Goal: Communication & Community: Answer question/provide support

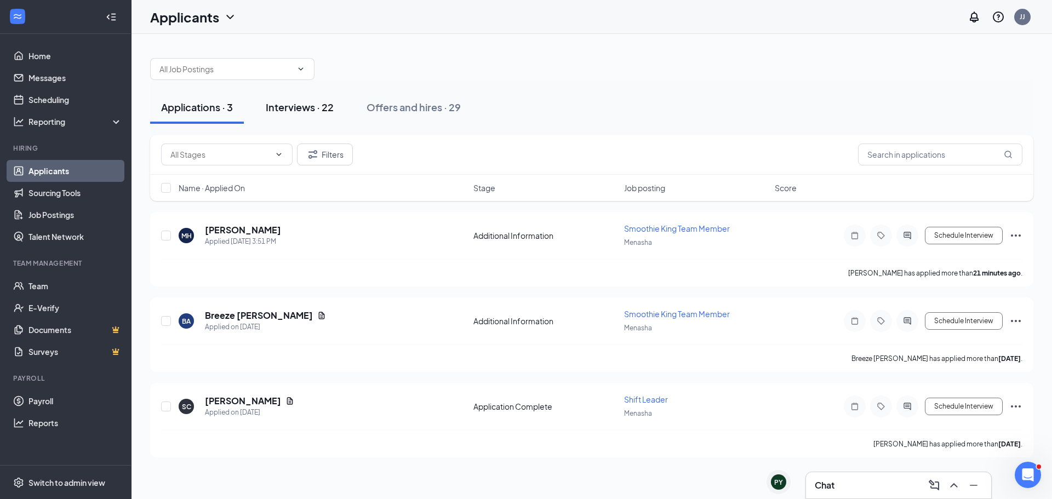
click at [301, 99] on button "Interviews · 22" at bounding box center [300, 107] width 90 height 33
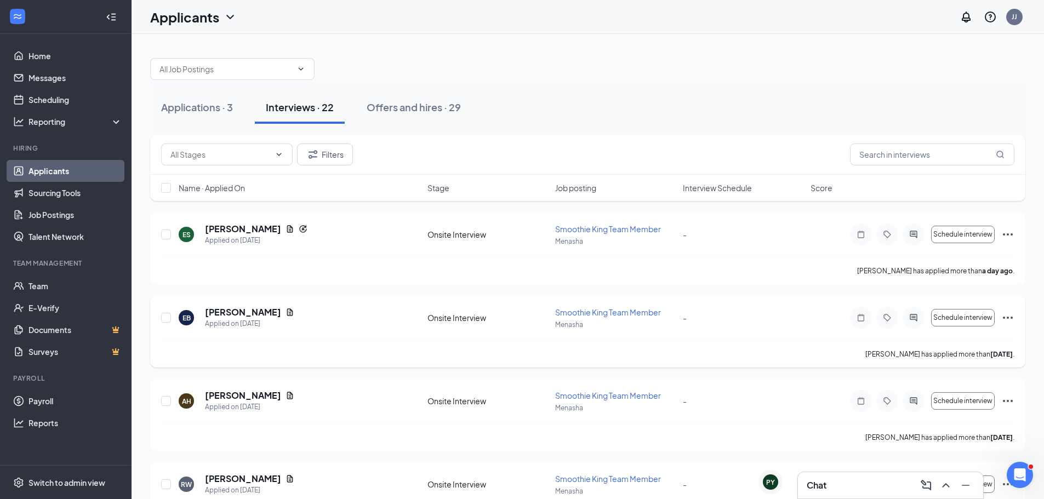
click at [916, 323] on div at bounding box center [914, 318] width 22 height 22
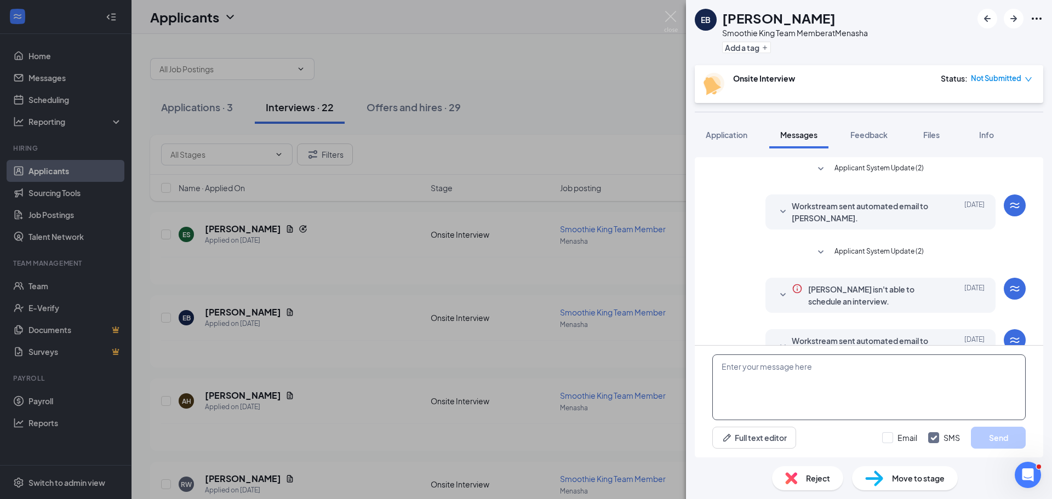
scroll to position [141, 0]
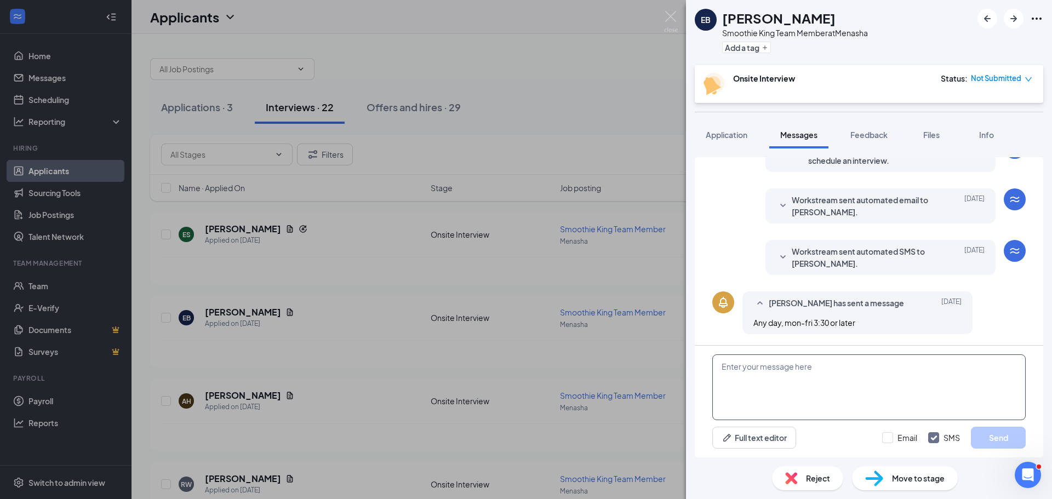
click at [825, 396] on textarea at bounding box center [870, 388] width 314 height 66
type textarea "H"
type textarea "[PERSON_NAME], How many hours a week are you looking for? Thanks, Smoothie King"
click at [991, 447] on button "Send" at bounding box center [998, 438] width 55 height 22
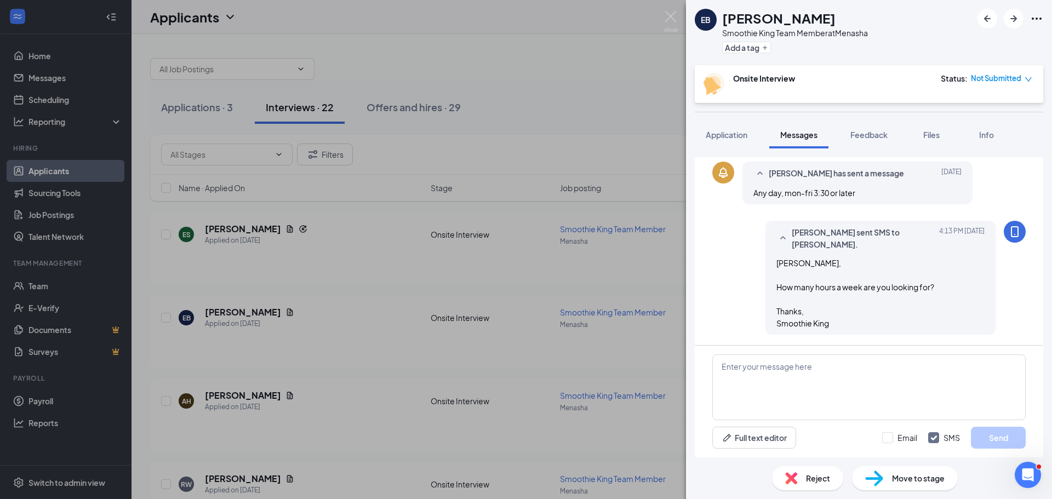
scroll to position [271, 0]
click at [822, 267] on div "[PERSON_NAME], How many hours a week are you looking for? Thanks, Smoothie King" at bounding box center [881, 293] width 208 height 72
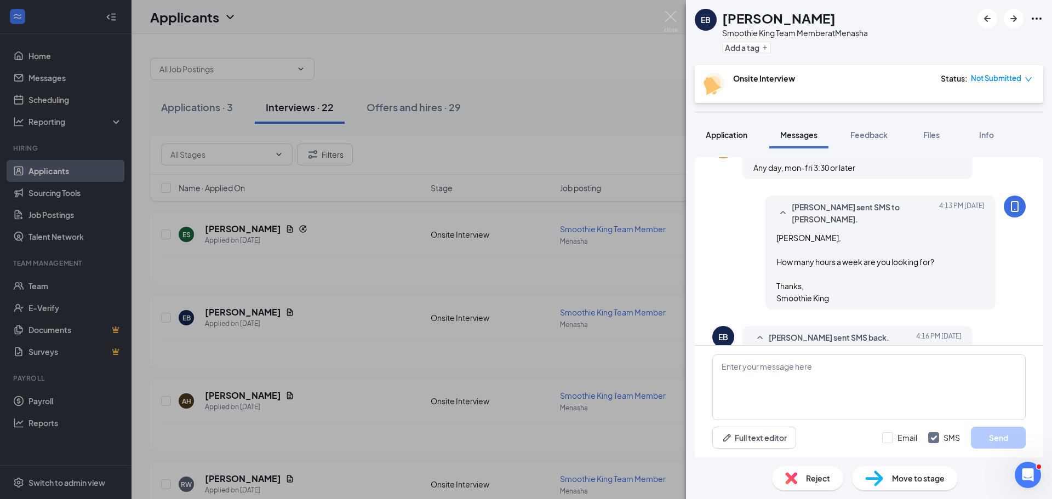
scroll to position [331, 0]
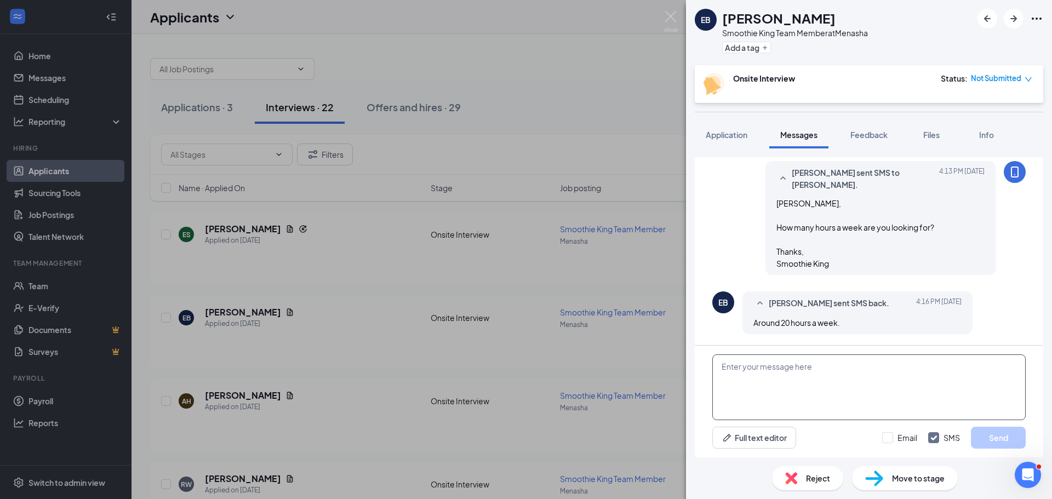
click at [827, 385] on textarea at bounding box center [870, 388] width 314 height 66
type textarea "Z"
type textarea "I"
type textarea "H"
type textarea "u"
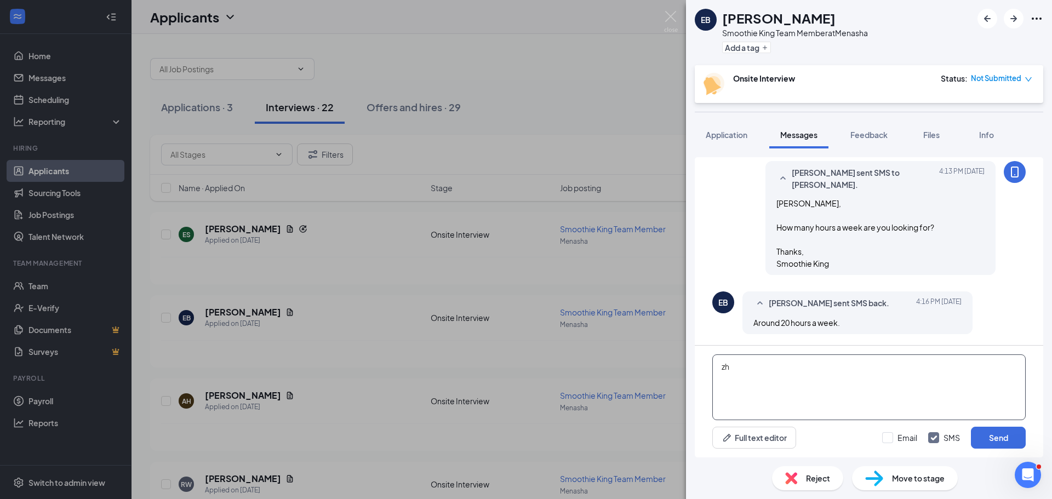
type textarea "z"
type textarea "J"
type textarea "H"
type textarea "I"
type textarea "O"
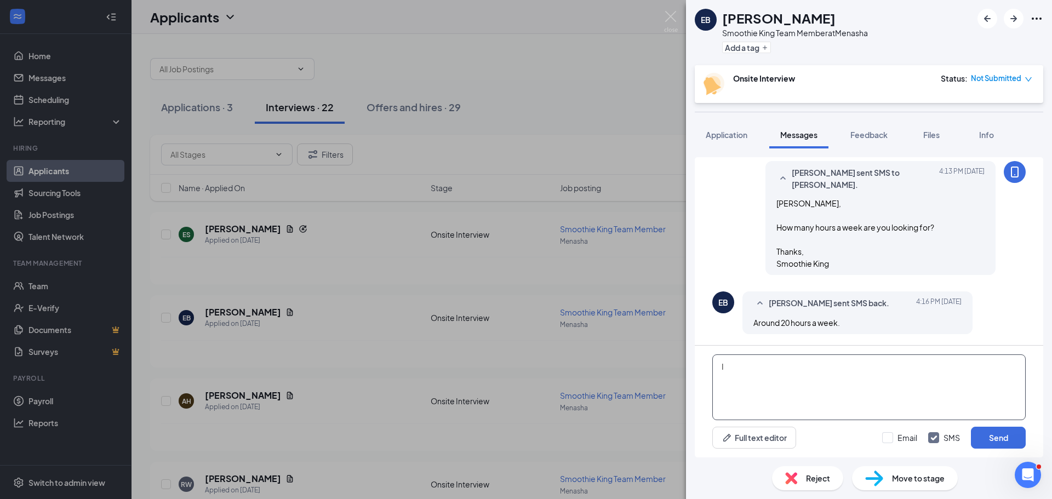
type textarea "I"
type textarea "N"
type textarea "S"
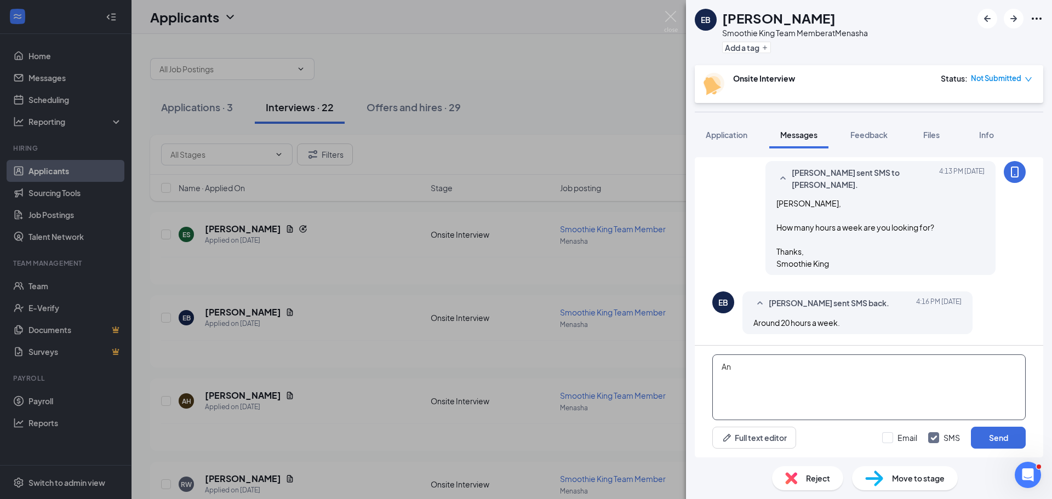
type textarea "A"
type textarea "S"
type textarea "z"
type textarea "Any day works for you?"
click at [999, 434] on button "Send" at bounding box center [998, 438] width 55 height 22
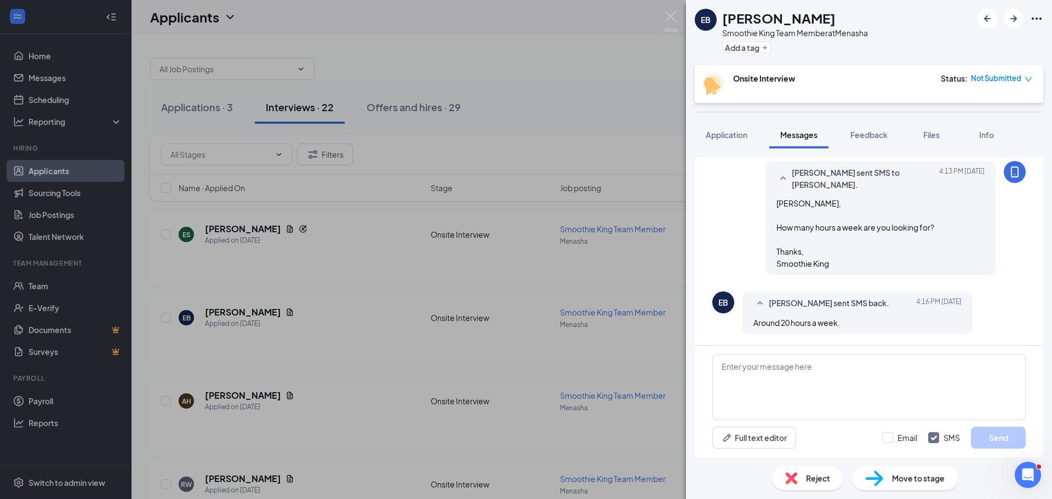
scroll to position [401, 0]
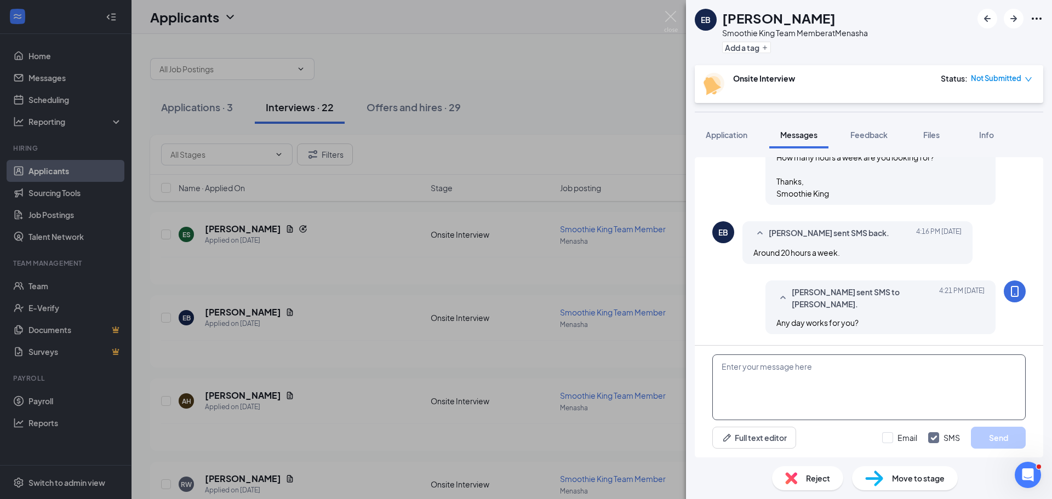
click at [726, 375] on textarea at bounding box center [870, 388] width 314 height 66
click at [825, 366] on textarea "Stop in [DATE] at 4pm for interview [DATE] if you can." at bounding box center [870, 388] width 314 height 66
click at [949, 373] on textarea "Stop in [DATE] at 4pm for an interview [DATE] if you can." at bounding box center [870, 388] width 314 height 66
type textarea "Stop in [DATE] at 4pm for an interview [DATE] if you can.. Thanks, [PERSON_NAME]"
click at [993, 441] on button "Send" at bounding box center [998, 438] width 55 height 22
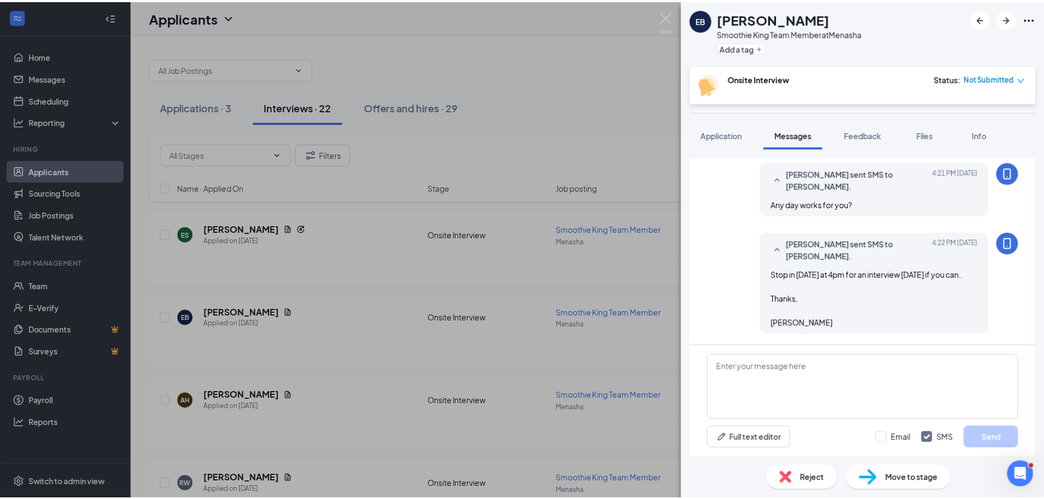
scroll to position [531, 0]
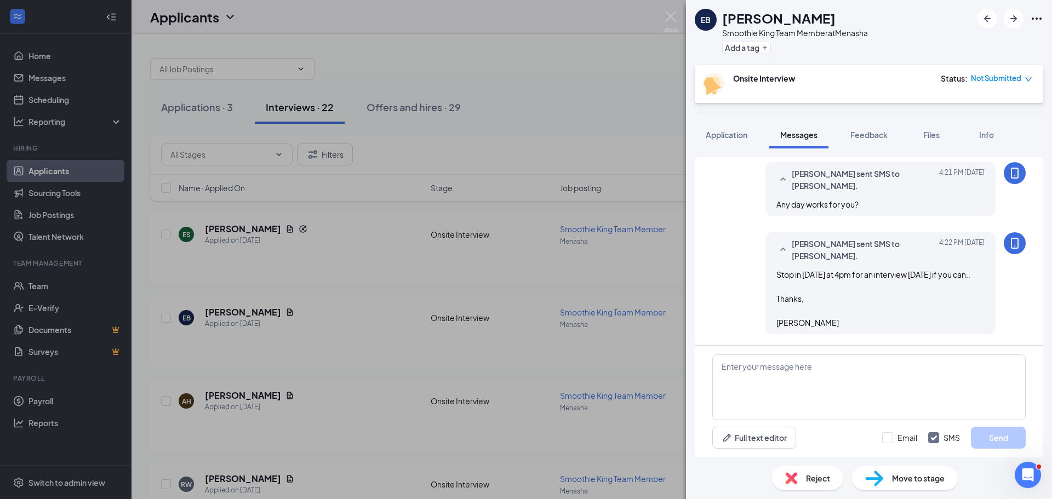
click at [669, 22] on img at bounding box center [671, 21] width 14 height 21
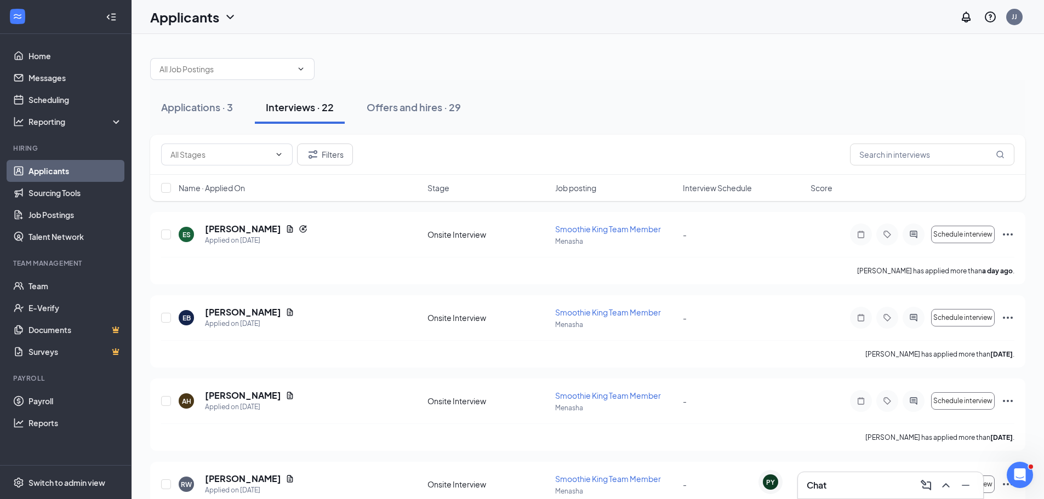
click at [658, 53] on div at bounding box center [587, 63] width 875 height 33
